Goal: Obtain resource: Obtain resource

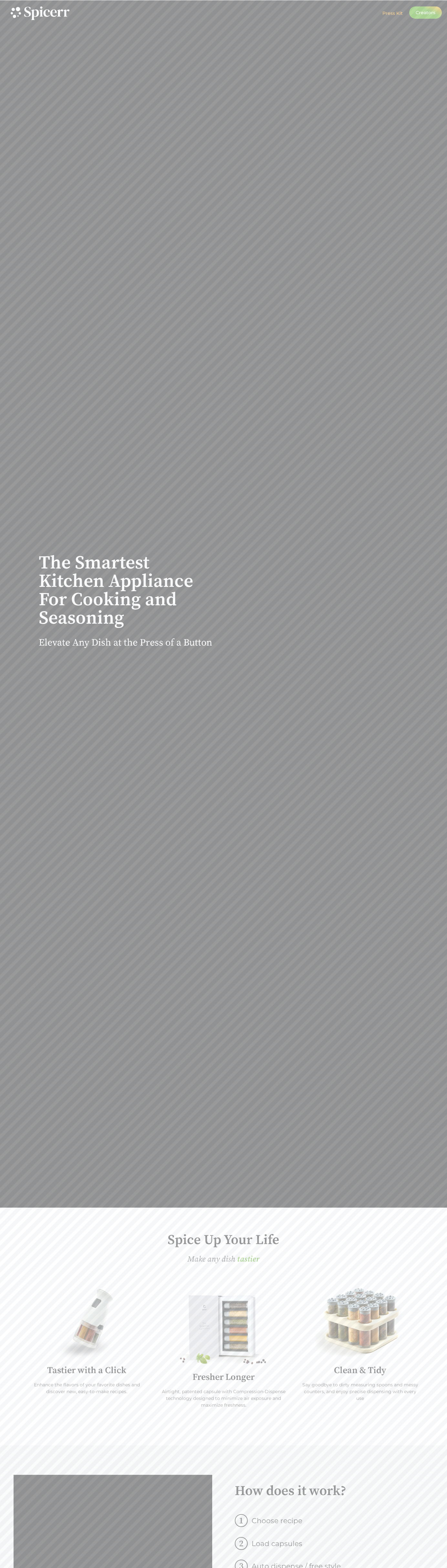
click at [387, 13] on span "Press Kit" at bounding box center [392, 13] width 20 height 6
click at [241, 596] on div at bounding box center [323, 631] width 208 height 1618
click at [248, 1259] on span "e a s i e r" at bounding box center [248, 1259] width 21 height 13
click at [248, 1259] on span "e a s i e r" at bounding box center [246, 1259] width 21 height 13
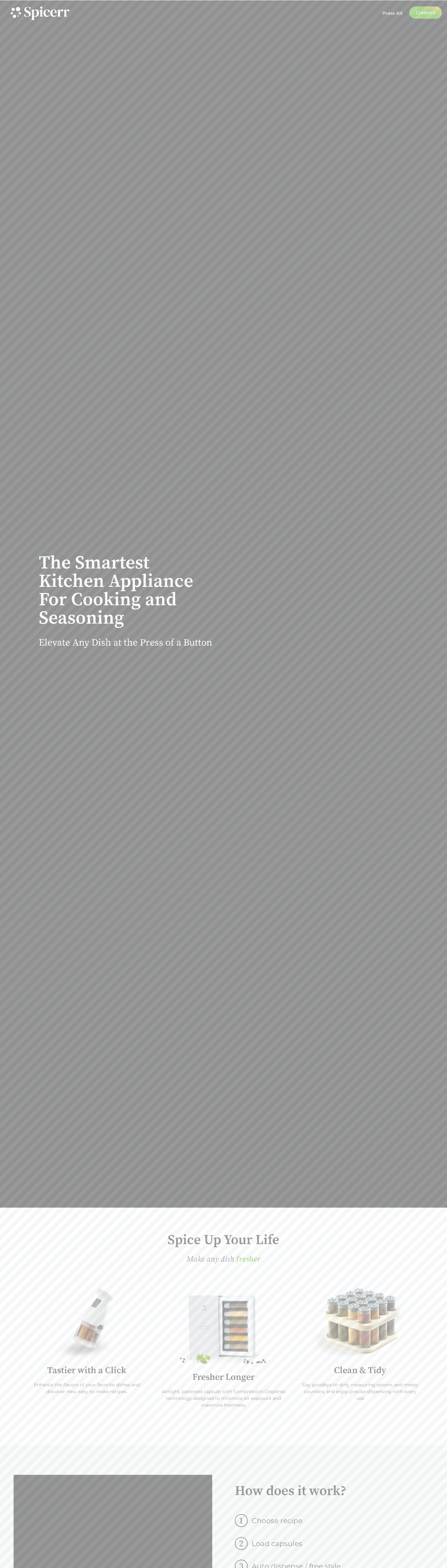
click at [224, 1355] on img at bounding box center [224, 1329] width 106 height 72
click at [205, 10] on div "Press Kit Creators" at bounding box center [309, 13] width 256 height 14
click at [424, 1273] on div "humanics-es.com iuorao.ru oren-sarmats.ru Spice Up Your Life Make any dish t a …" at bounding box center [223, 1326] width 420 height 238
click at [230, 1567] on html "Press Kit Creators Press Kit Creators The Smartest Kitchen Appliance For Cookin…" at bounding box center [224, 1486] width 447 height 2972
click at [10, 824] on div "The Smartest Kitchen Appliance For Cooking and Seasoning Elevate Any Dish at th…" at bounding box center [224, 604] width 447 height 1207
